Goal: Task Accomplishment & Management: Manage account settings

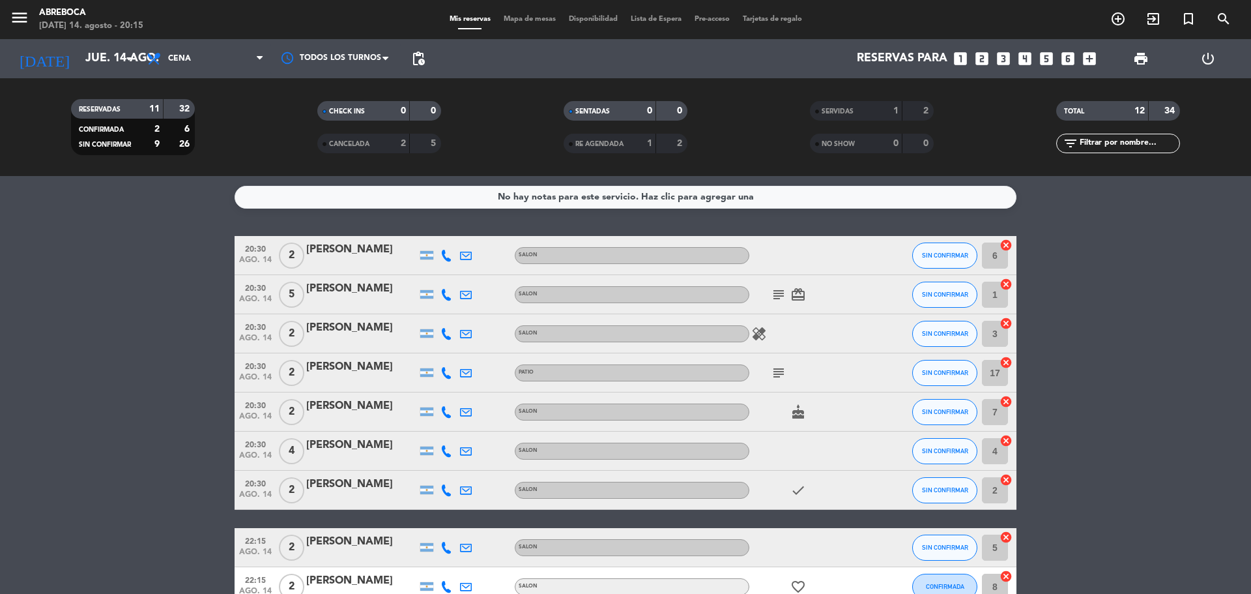
click at [760, 329] on icon "healing" at bounding box center [759, 334] width 16 height 16
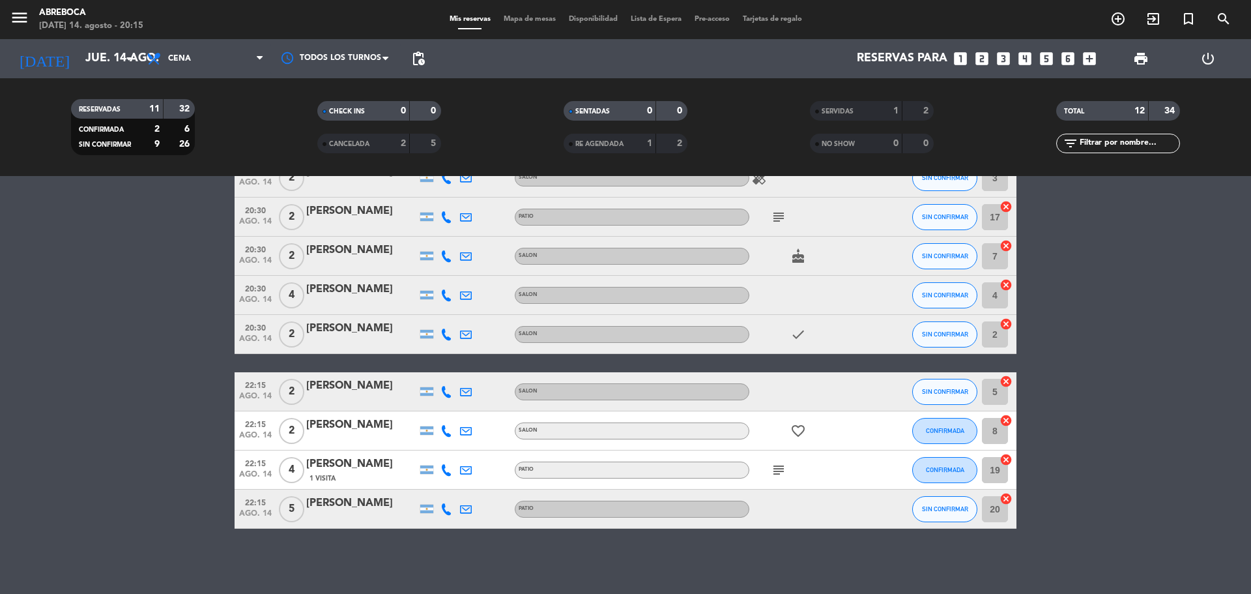
scroll to position [154, 0]
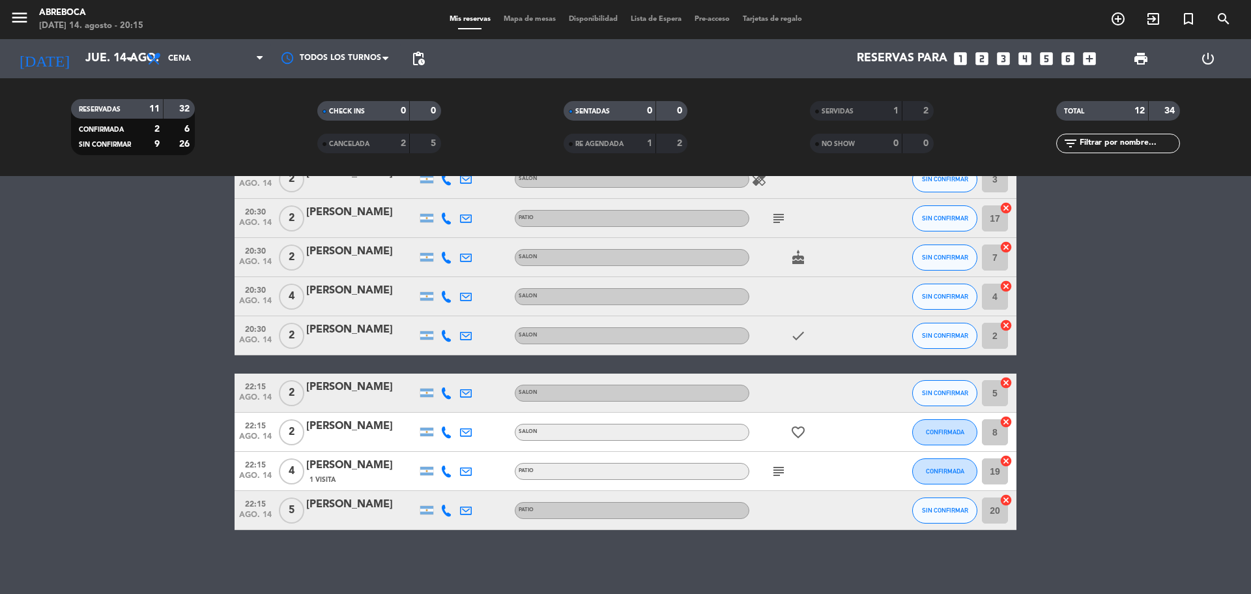
click at [777, 469] on icon "subject" at bounding box center [779, 471] width 16 height 16
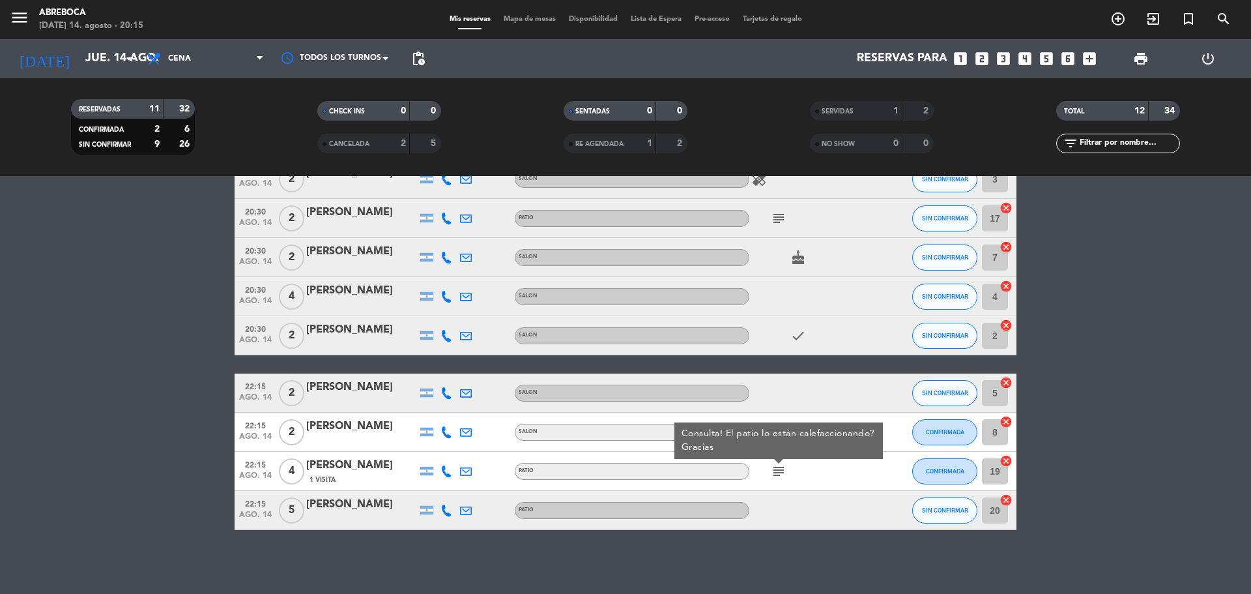
click at [777, 469] on icon "subject" at bounding box center [779, 471] width 16 height 16
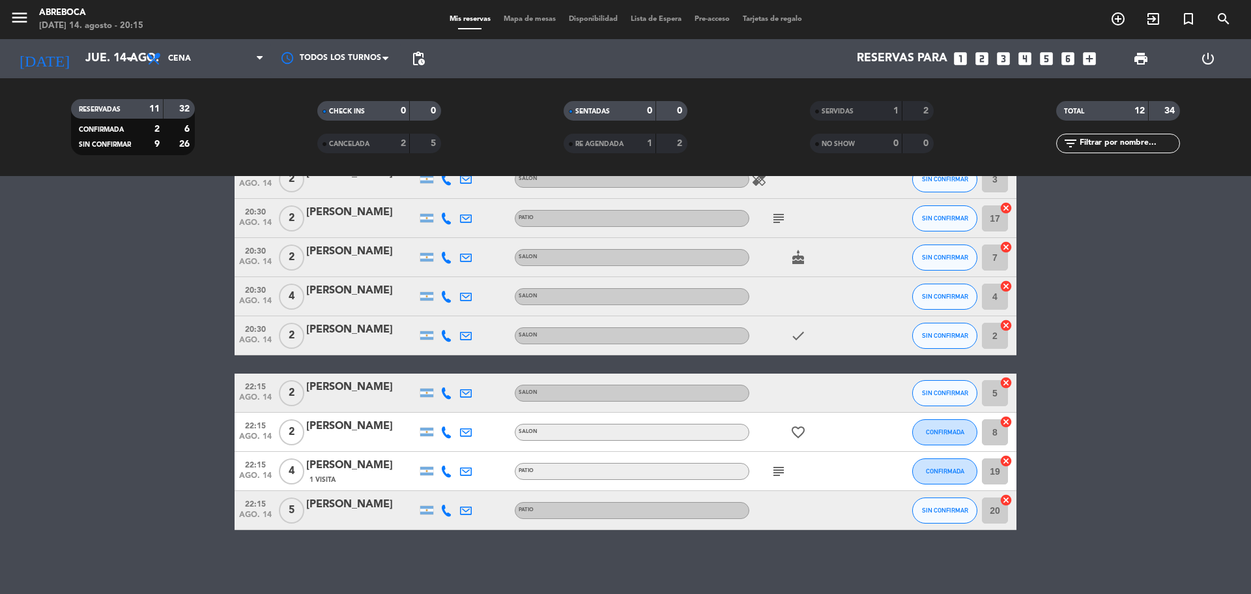
click at [777, 469] on icon "subject" at bounding box center [779, 471] width 16 height 16
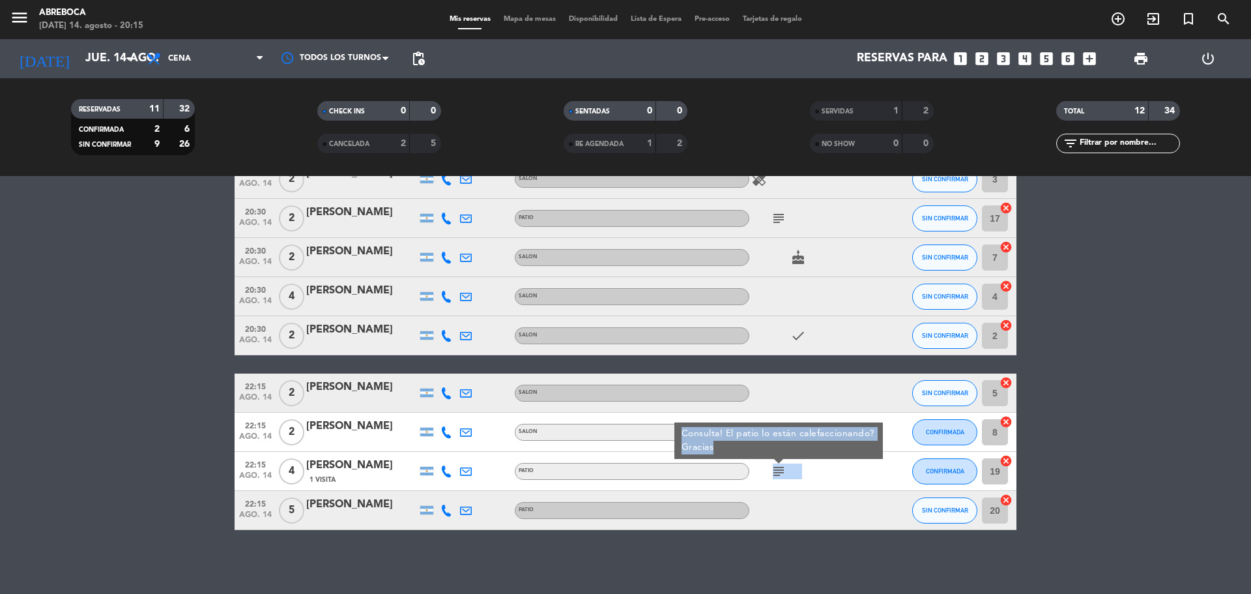
click at [852, 476] on div "subject Consulta! El patio lo están calefaccionando? Gracias" at bounding box center [807, 471] width 117 height 38
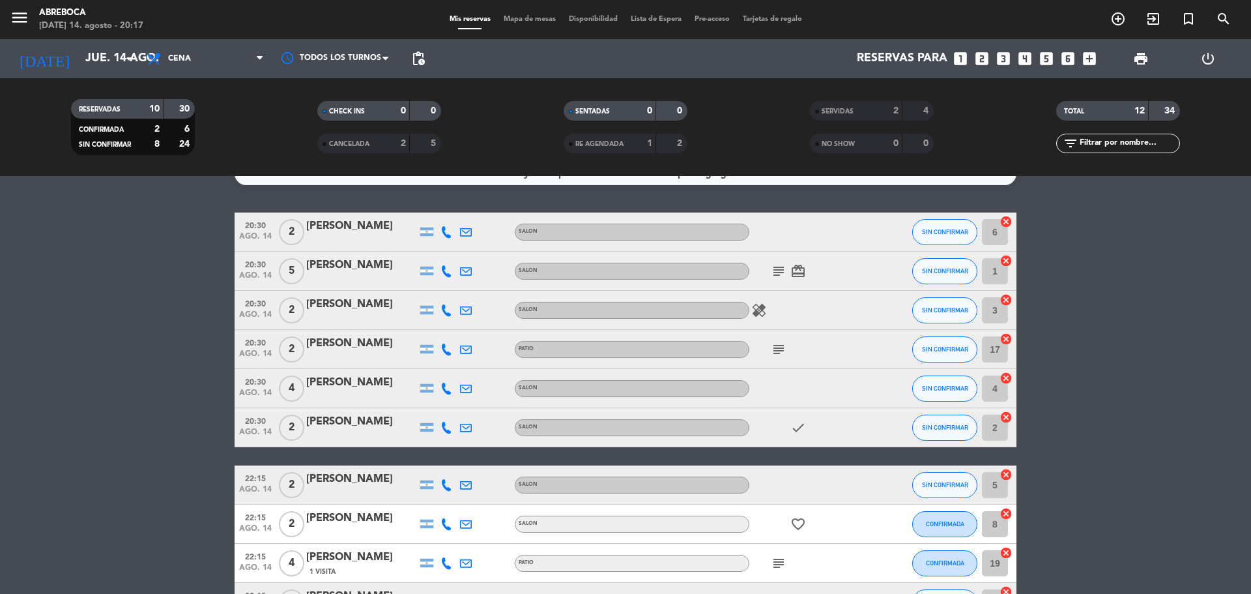
scroll to position [0, 0]
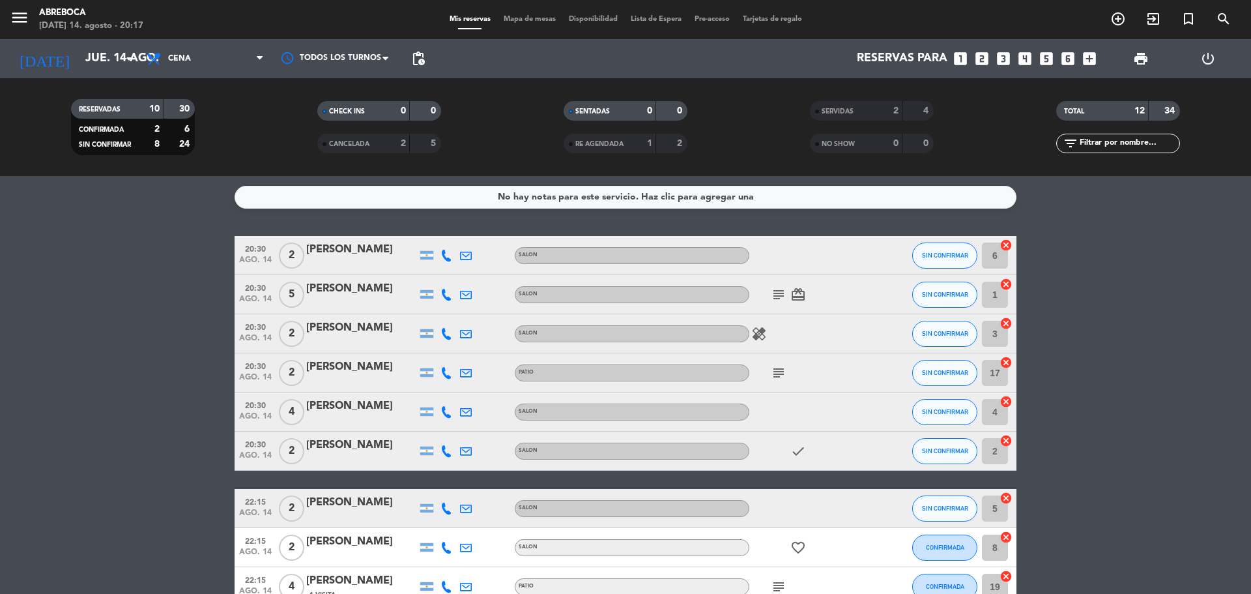
click at [776, 381] on div "subject" at bounding box center [807, 372] width 117 height 38
click at [778, 378] on icon "subject" at bounding box center [779, 373] width 16 height 16
click at [774, 296] on icon "subject" at bounding box center [779, 295] width 16 height 16
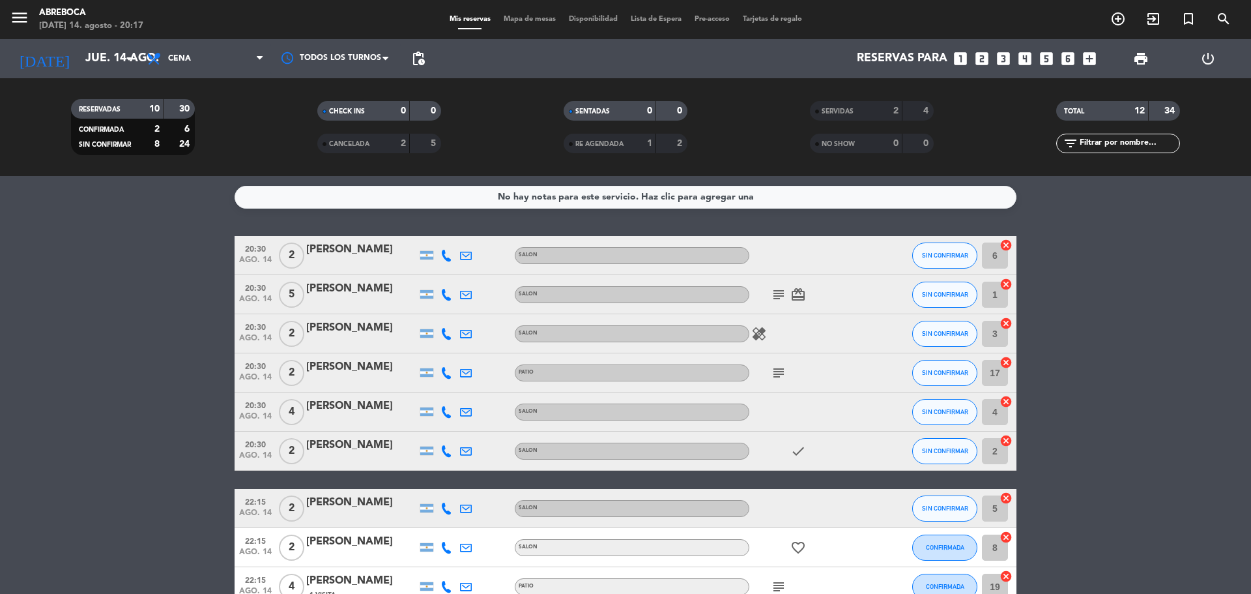
click at [756, 333] on icon "healing" at bounding box center [759, 334] width 16 height 16
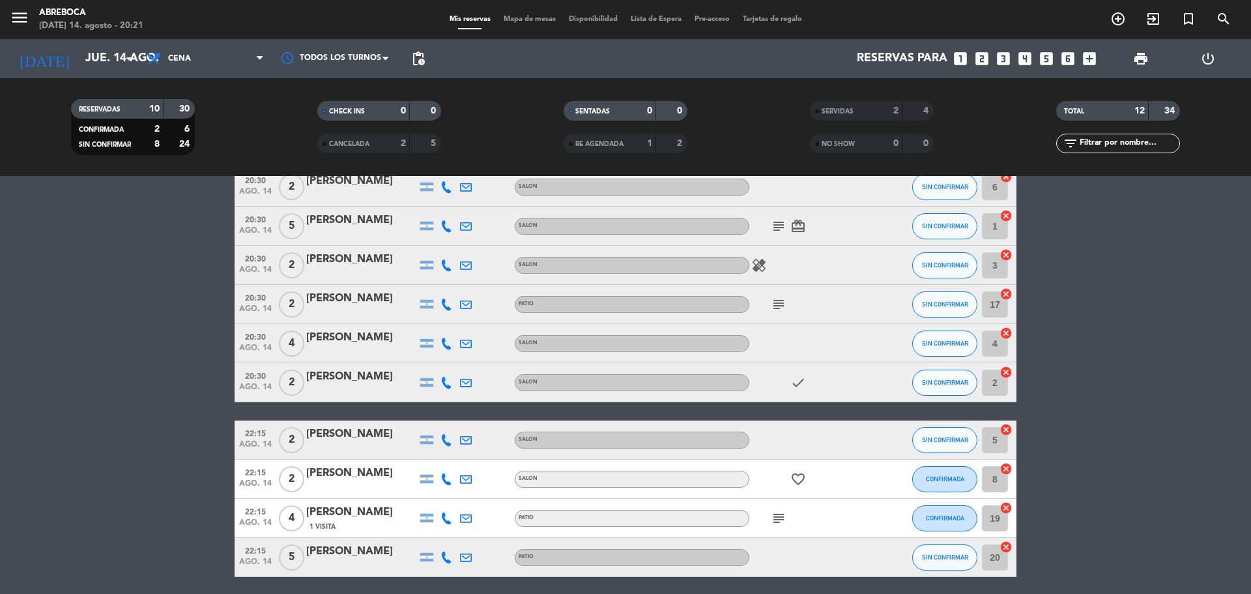
scroll to position [69, 0]
click at [779, 305] on icon "subject" at bounding box center [779, 304] width 16 height 16
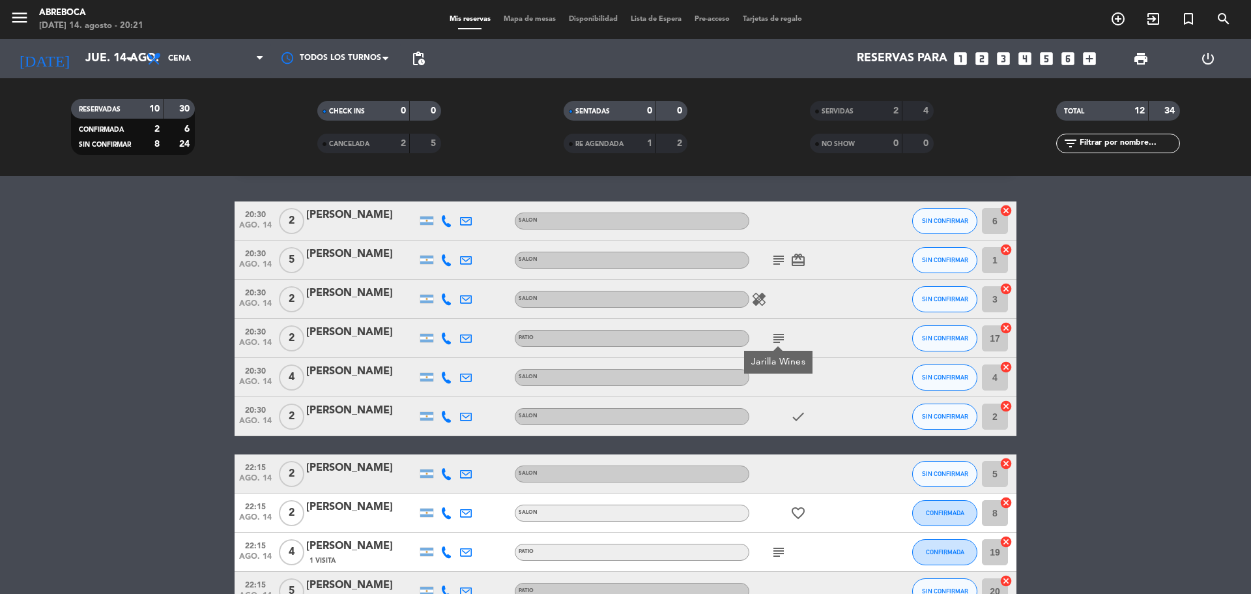
scroll to position [0, 0]
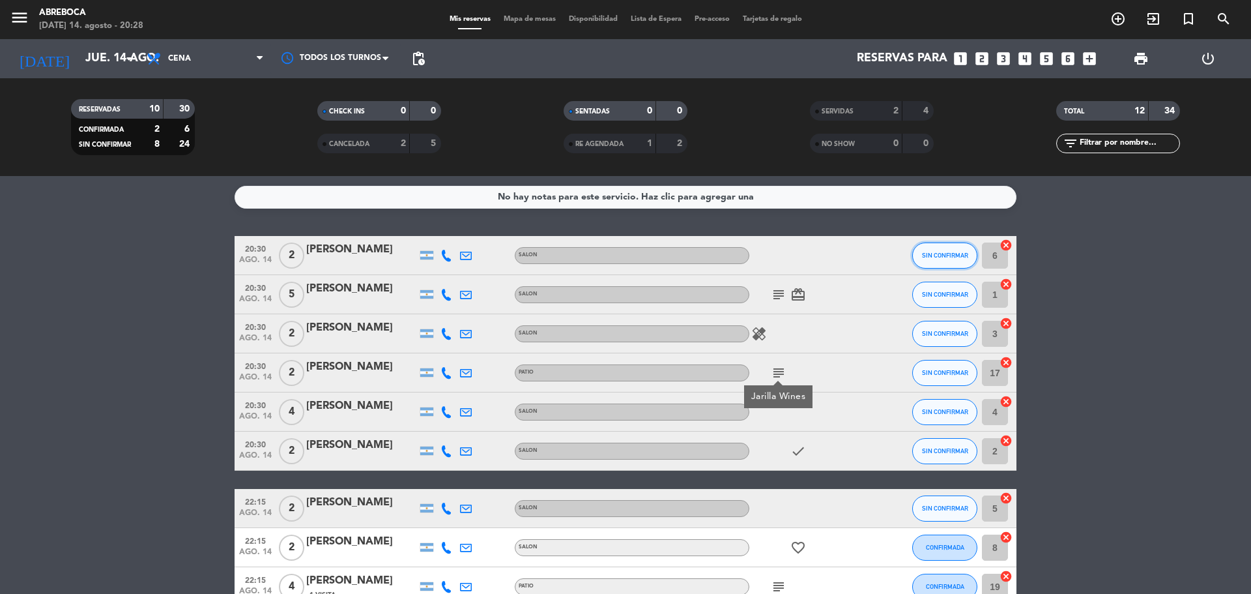
click at [931, 255] on span "SIN CONFIRMAR" at bounding box center [945, 255] width 46 height 7
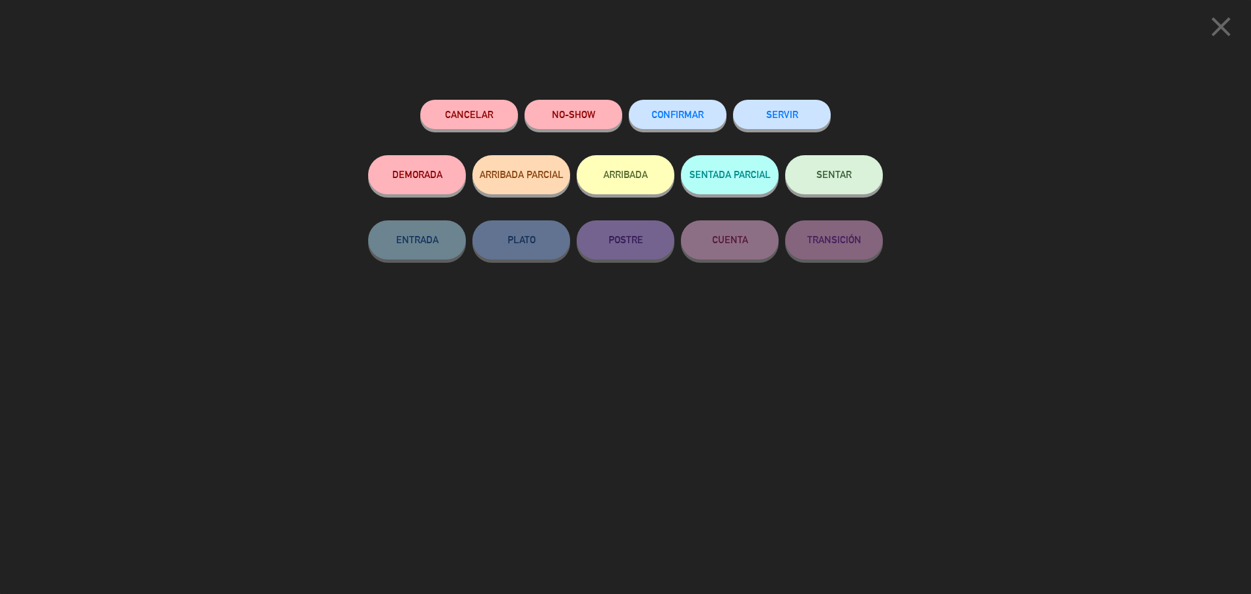
click at [779, 109] on button "SERVIR" at bounding box center [782, 114] width 98 height 29
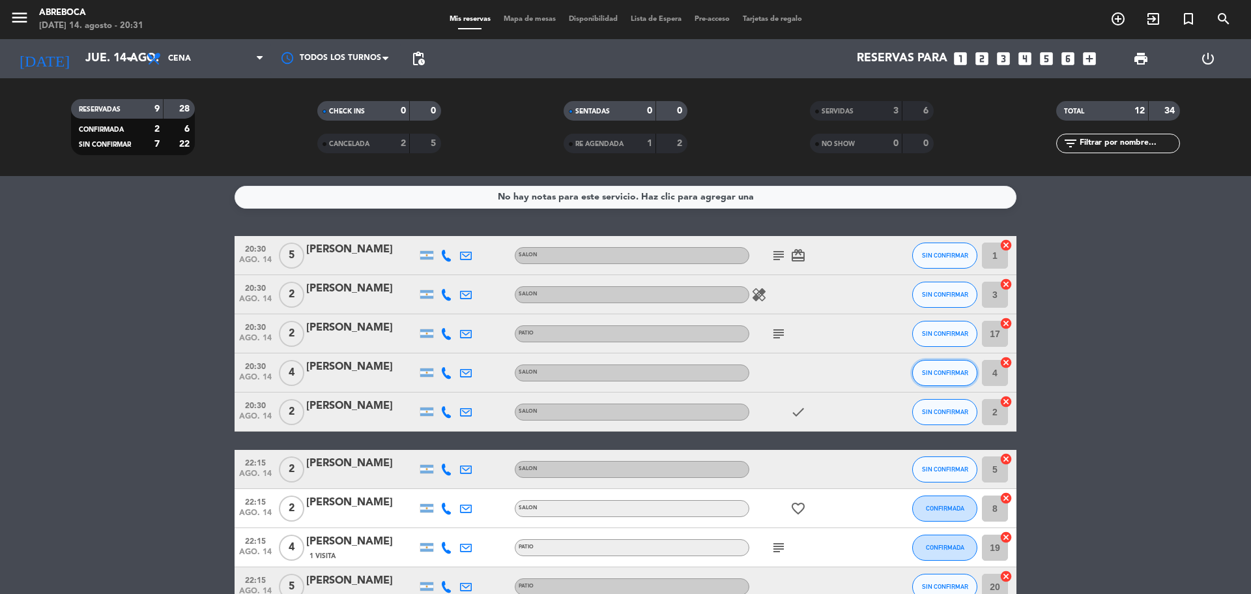
click at [944, 371] on span "SIN CONFIRMAR" at bounding box center [945, 372] width 46 height 7
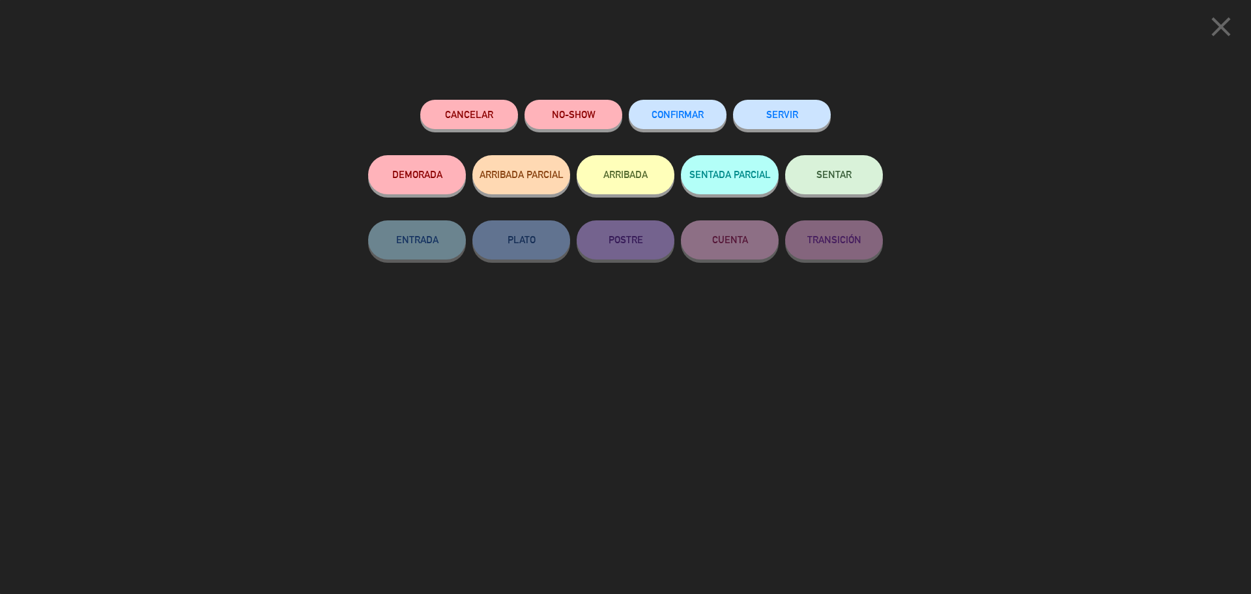
click at [788, 116] on button "SERVIR" at bounding box center [782, 114] width 98 height 29
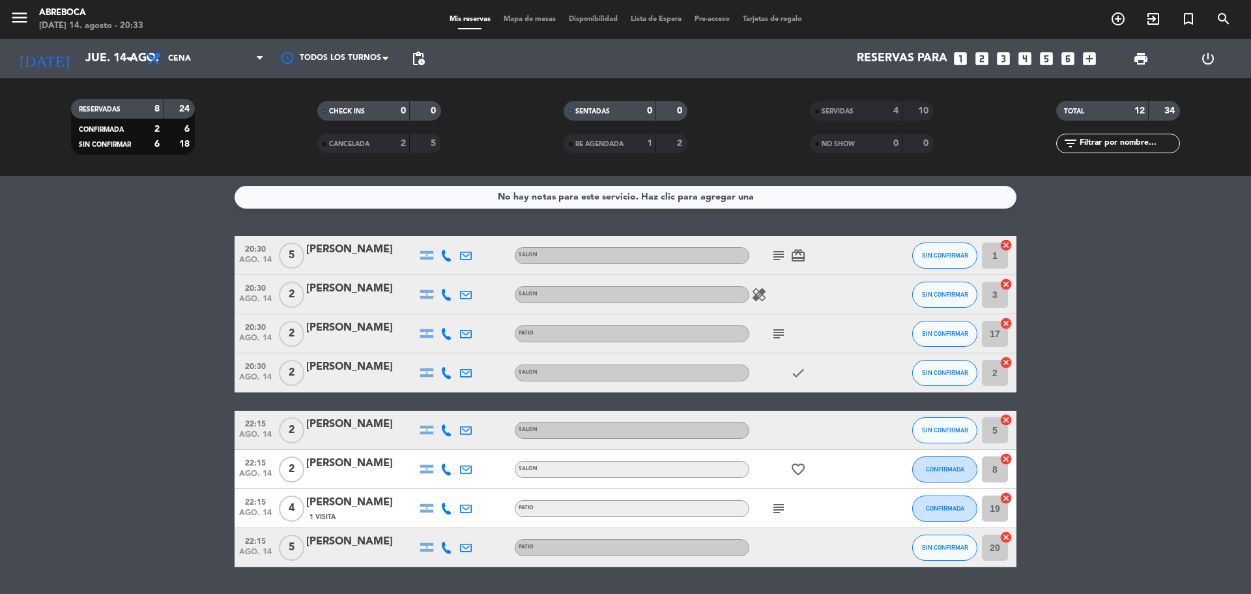
click at [776, 334] on icon "subject" at bounding box center [779, 334] width 16 height 16
click at [1147, 343] on bookings-row "20:30 [DATE] 5 [PERSON_NAME] SALON subject card_giftcard SIN CONFIRMAR 1 cancel…" at bounding box center [625, 401] width 1251 height 331
click at [777, 332] on icon "subject" at bounding box center [779, 334] width 16 height 16
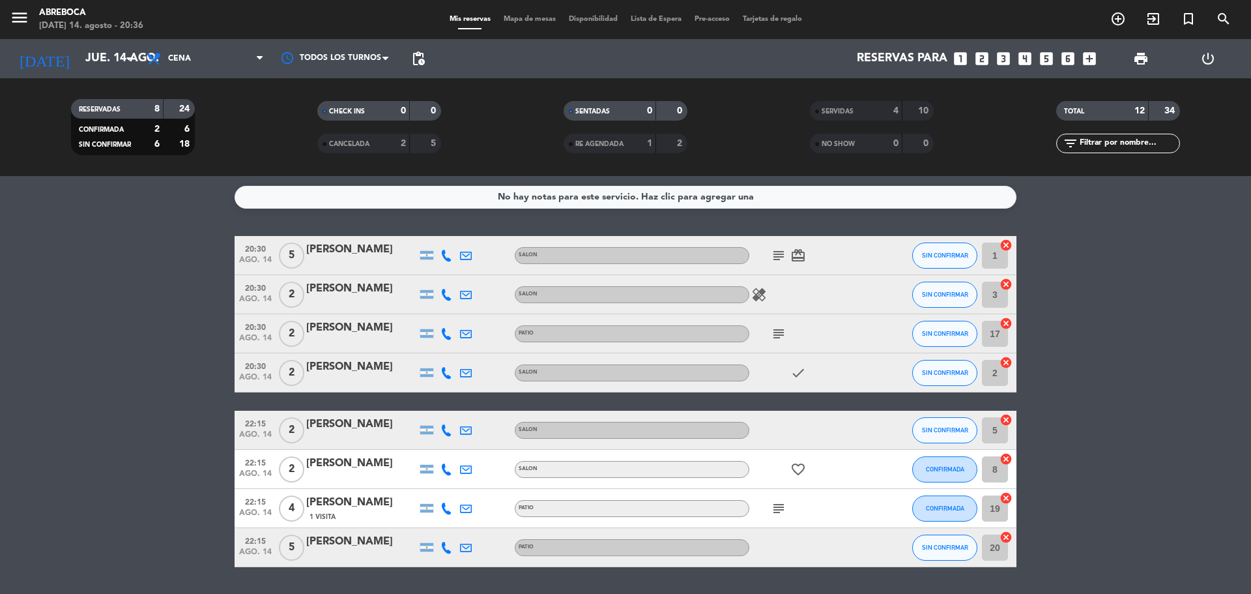
click at [781, 331] on icon "subject" at bounding box center [779, 334] width 16 height 16
click at [89, 293] on bookings-row "20:30 [DATE] 5 [PERSON_NAME] SALON subject card_giftcard SIN CONFIRMAR 1 cancel…" at bounding box center [625, 401] width 1251 height 331
click at [753, 297] on icon "healing" at bounding box center [759, 295] width 16 height 16
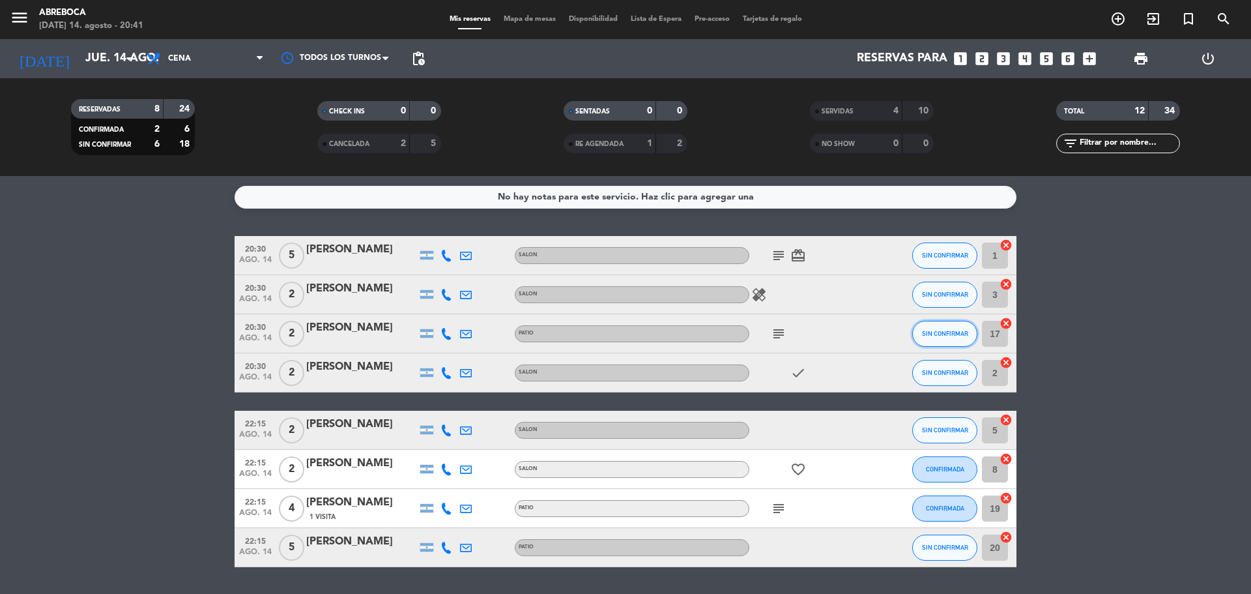
click at [932, 330] on span "SIN CONFIRMAR" at bounding box center [945, 333] width 46 height 7
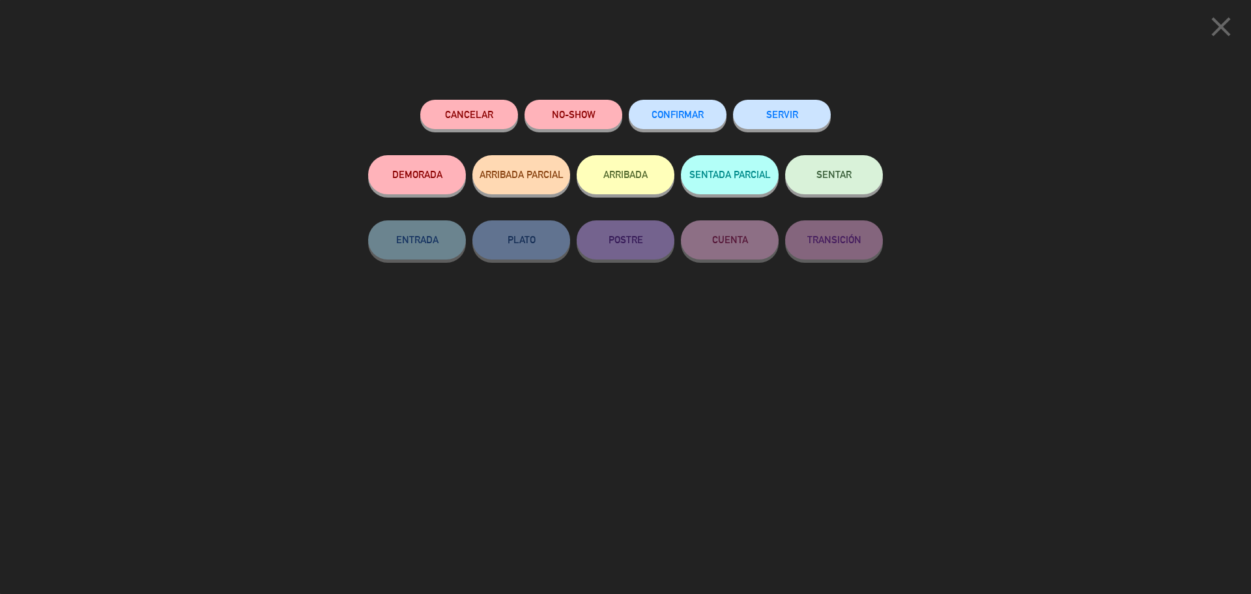
click at [777, 124] on button "SERVIR" at bounding box center [782, 114] width 98 height 29
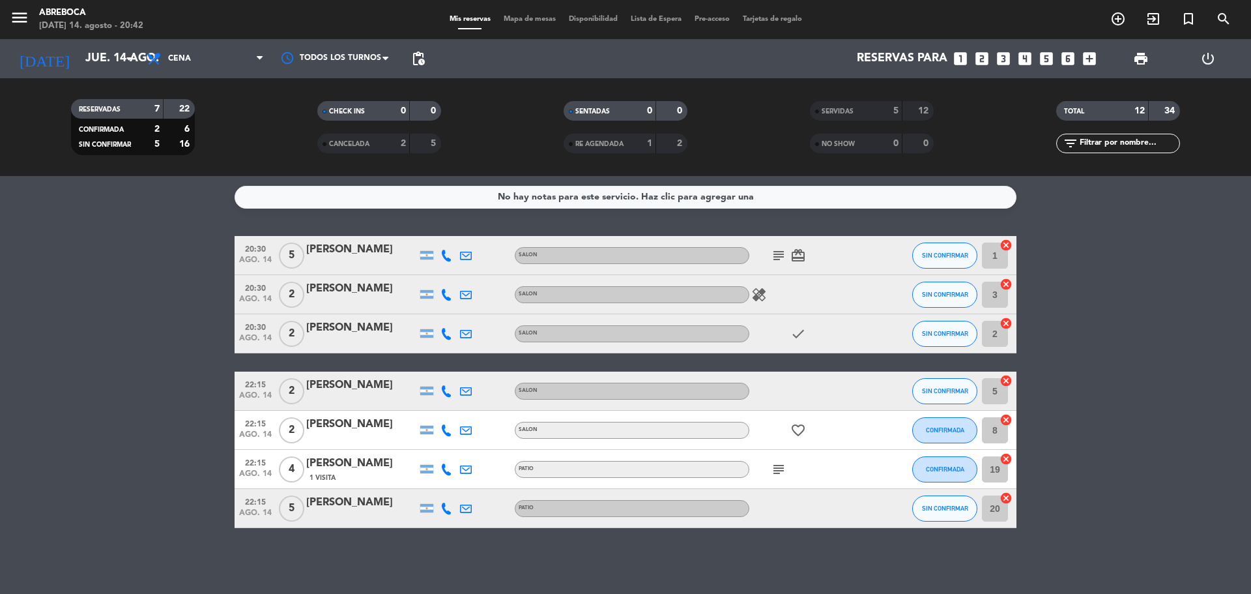
click at [1087, 281] on bookings-row "20:30 [DATE] 5 [PERSON_NAME] SALON subject card_giftcard SIN CONFIRMAR 1 cancel…" at bounding box center [625, 382] width 1251 height 292
